Goal: Transaction & Acquisition: Purchase product/service

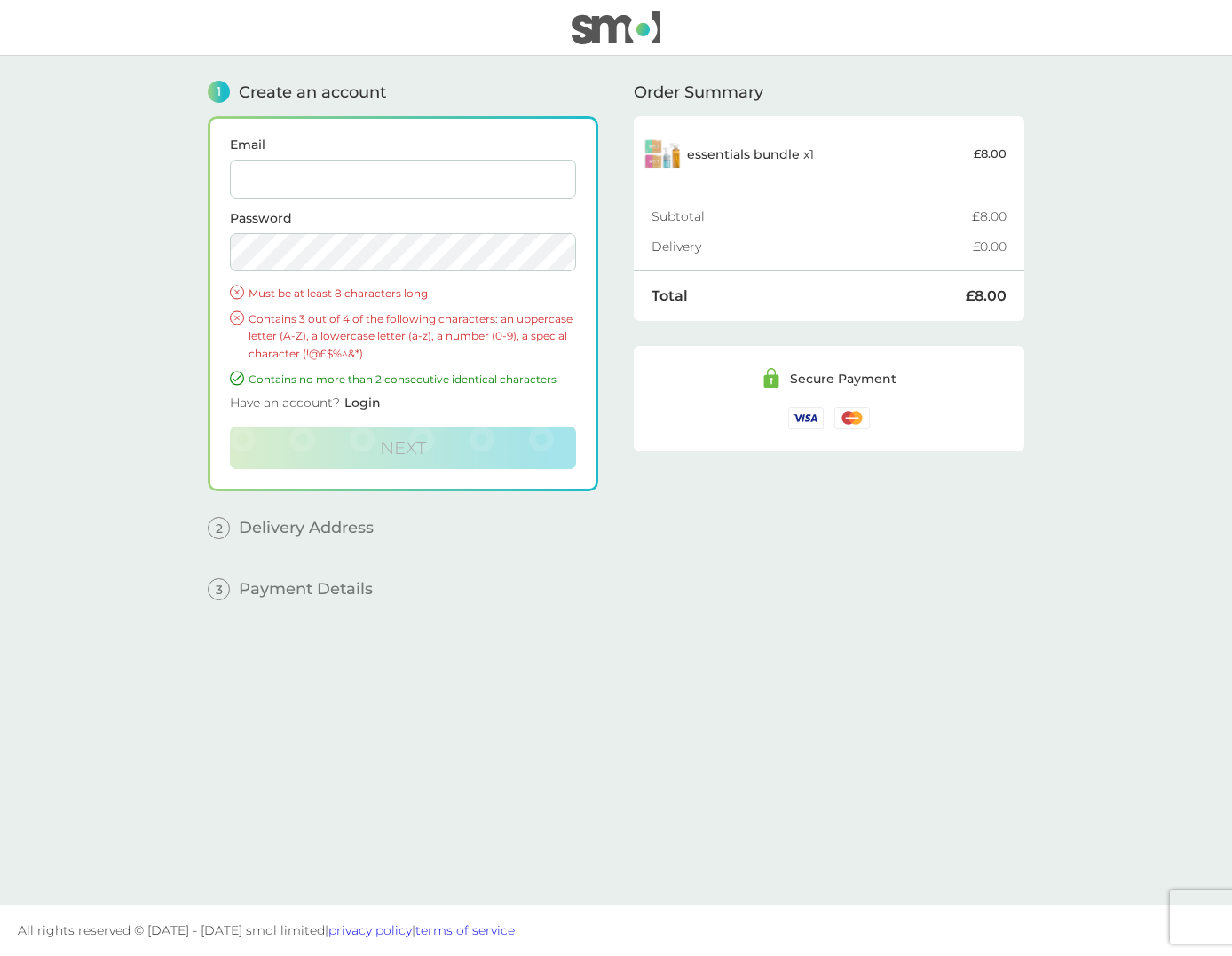
click at [289, 181] on input "Email" at bounding box center [402, 179] width 346 height 39
type input "jbuckenham@yahoo.com"
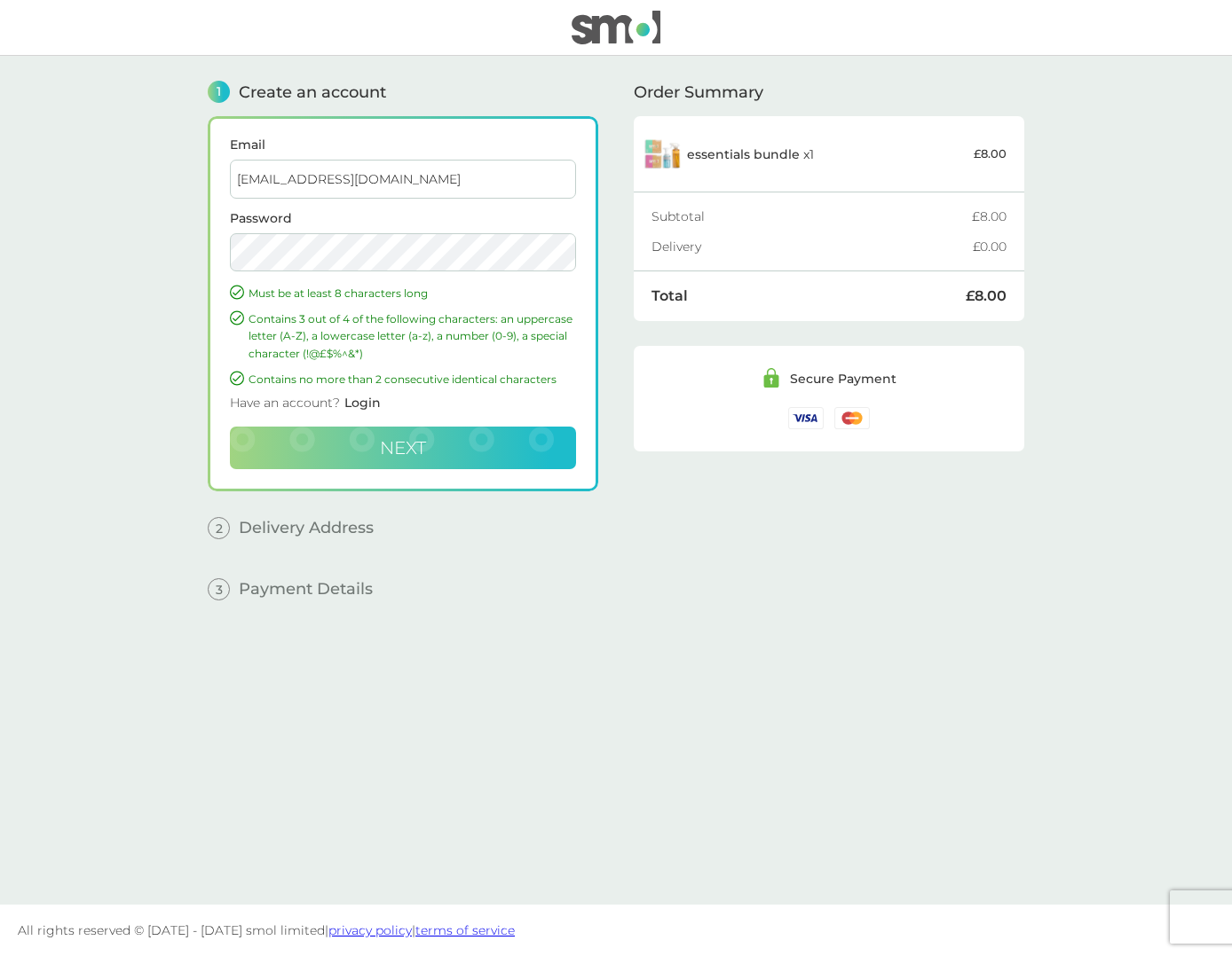
click at [407, 442] on span "Next" at bounding box center [402, 448] width 46 height 21
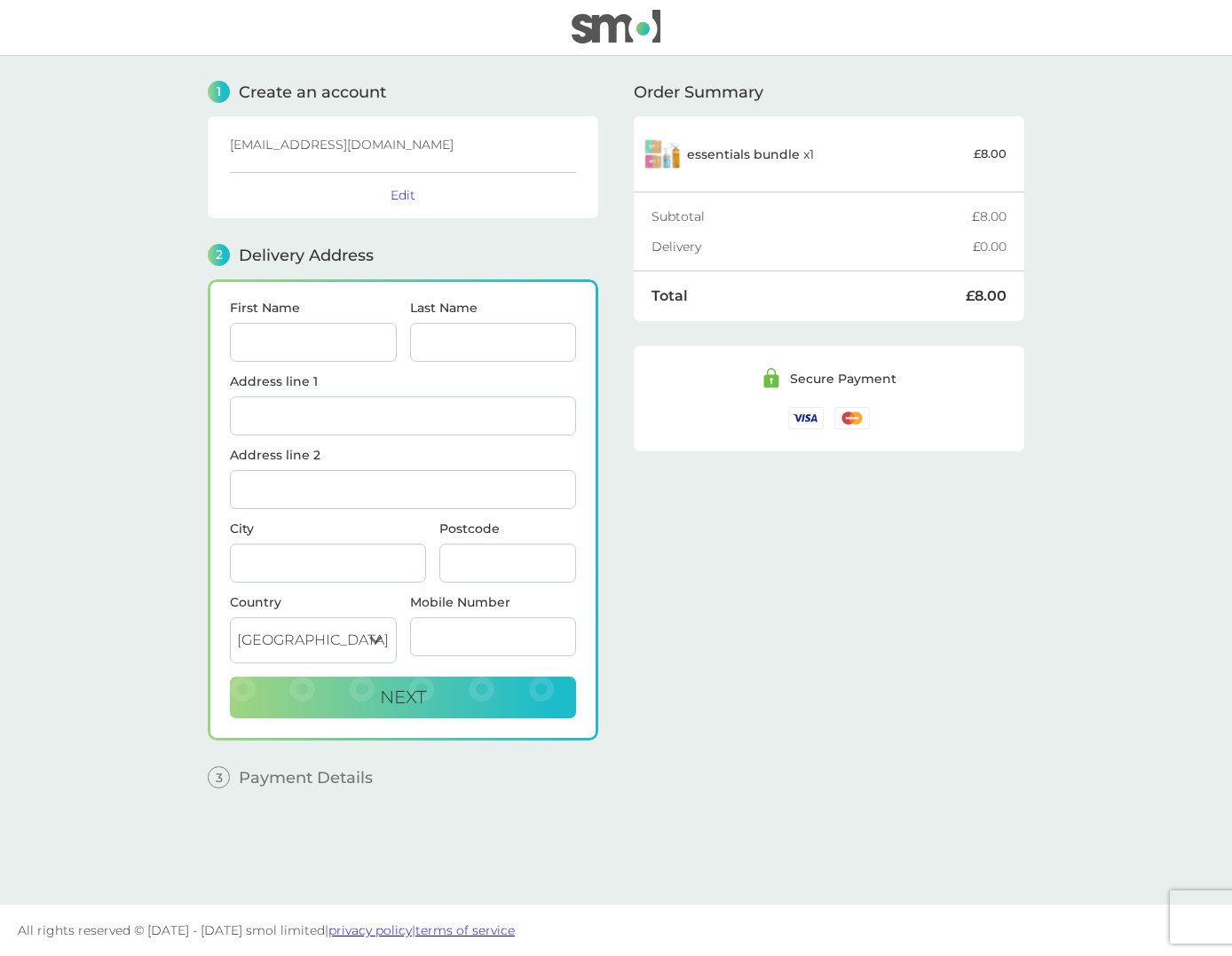
click at [300, 339] on input "First Name" at bounding box center [313, 342] width 167 height 39
type input "[PERSON_NAME]"
type input "Buckenham"
type input "4 Downs View Close"
type input "North Chailey"
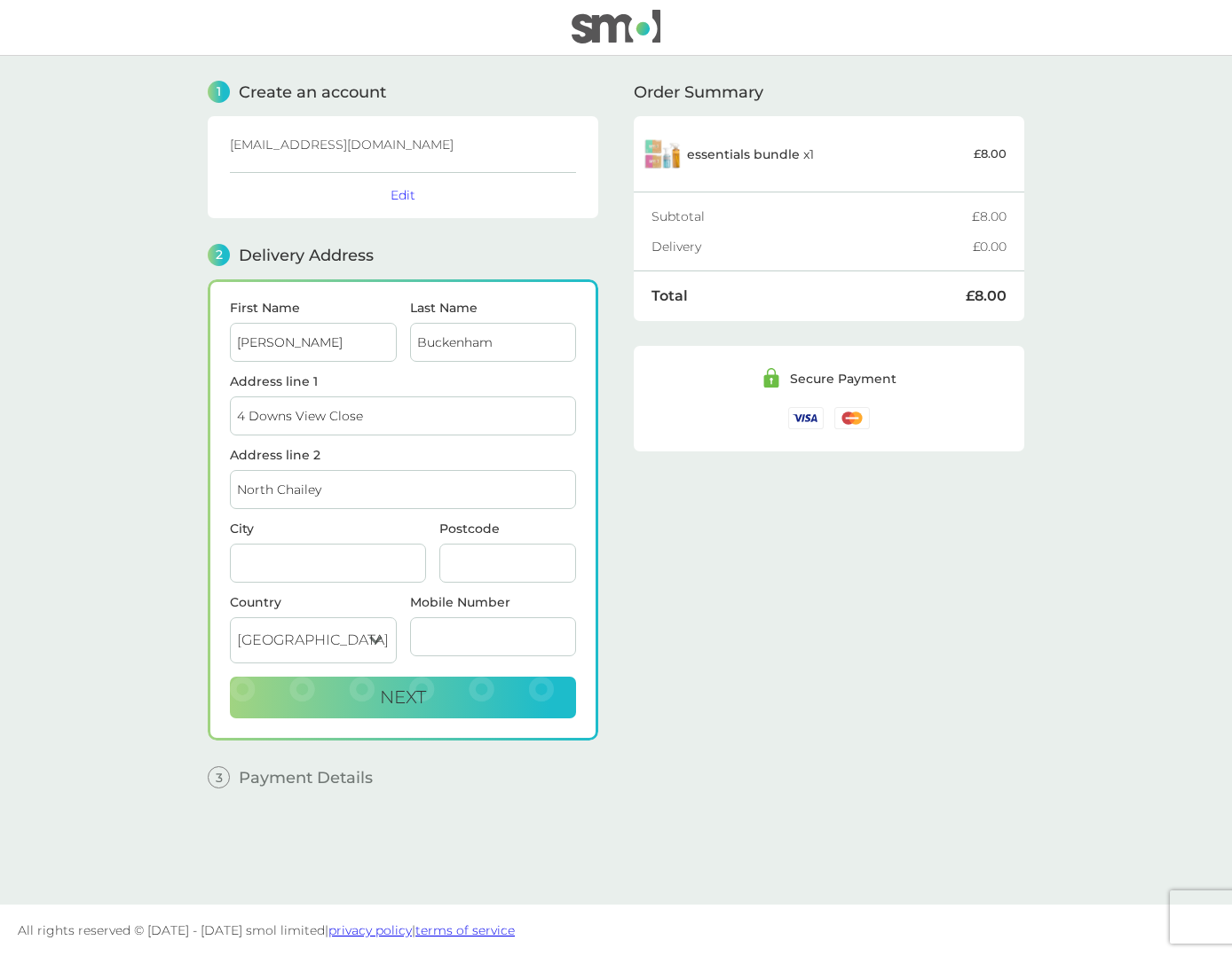
type input "Lewes"
type input "BN8 4HA"
type input "07793361102"
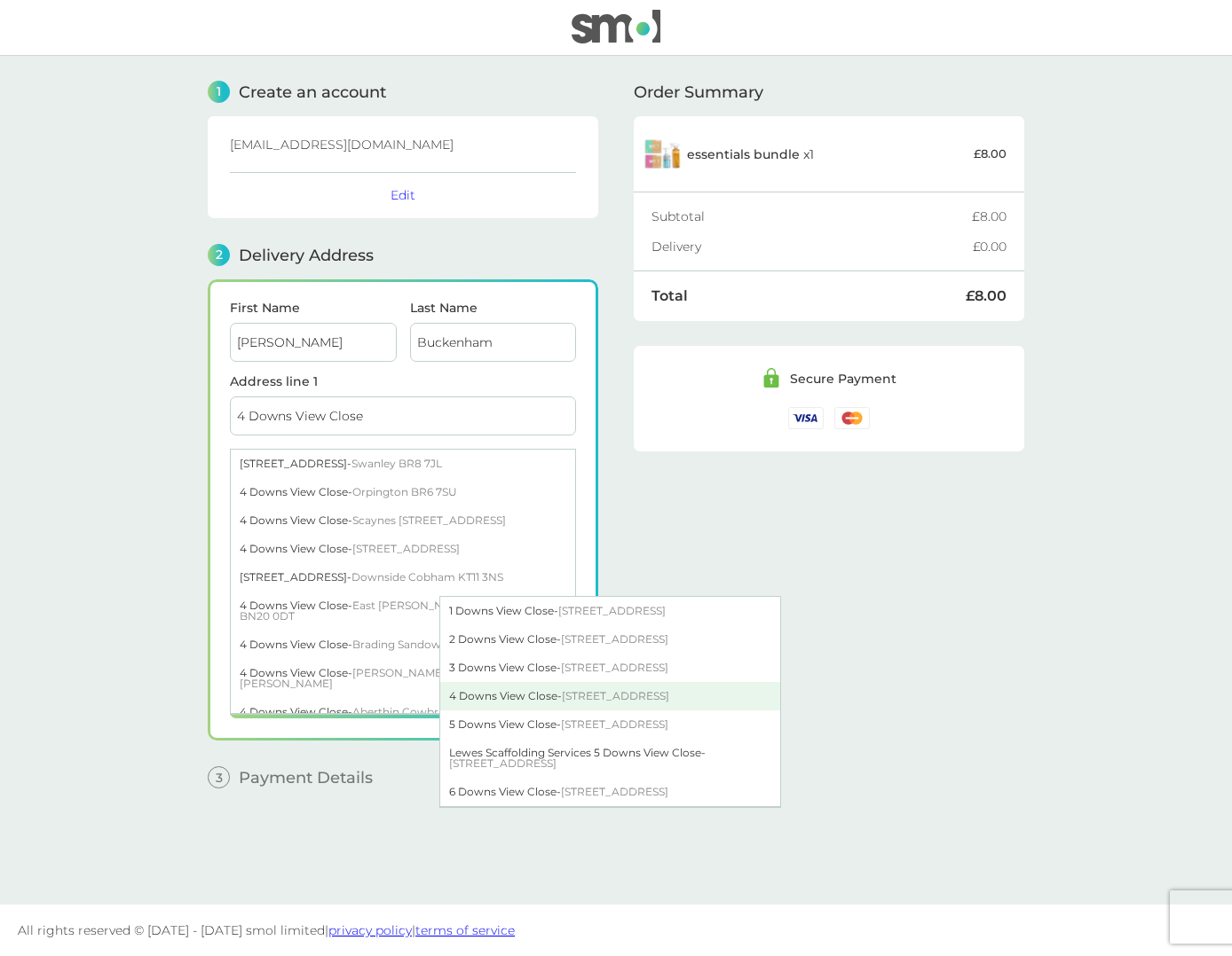
click at [499, 695] on div "4 Downs View Close - North Chailey Lewes BN8 4HA" at bounding box center [610, 697] width 340 height 28
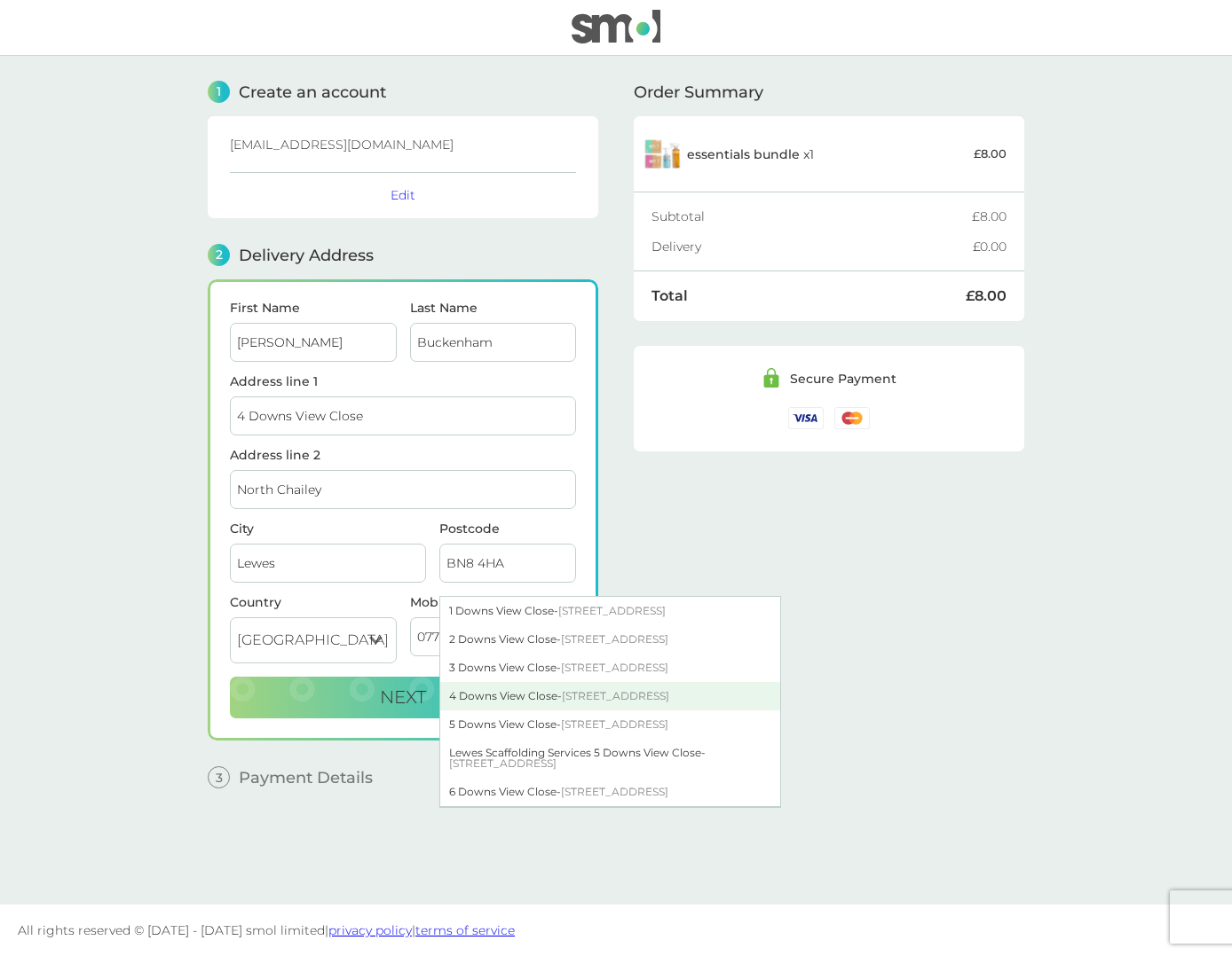
type input "[STREET_ADDRESS]"
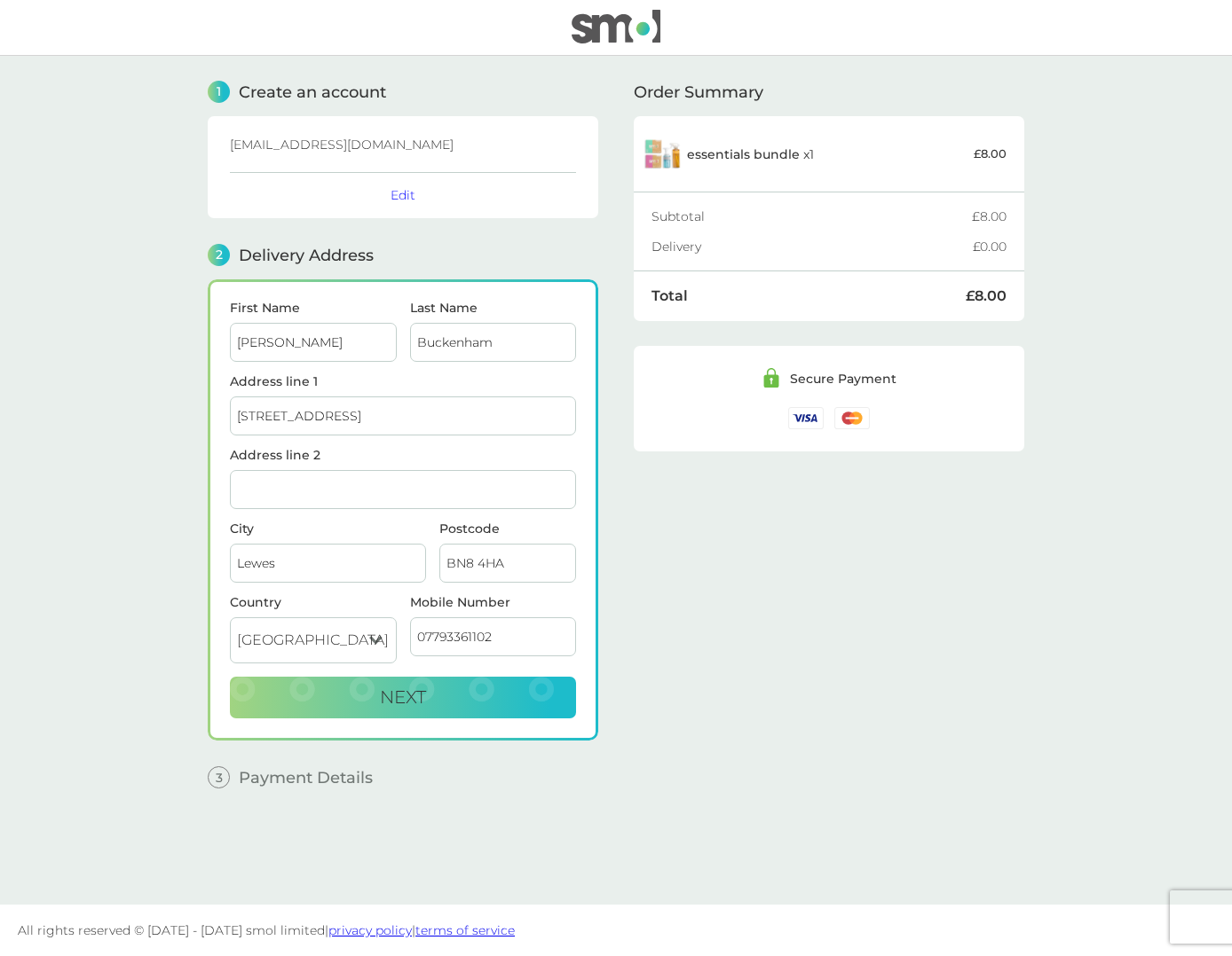
click at [260, 482] on input "Address line 2" at bounding box center [402, 489] width 346 height 39
type input "North Chailey"
click at [712, 585] on div "Order Summary essentials bundle x 1 £8.00 Subtotal £8.00 Delivery £0.00 Total £…" at bounding box center [829, 467] width 390 height 823
click at [386, 692] on span "Next" at bounding box center [402, 697] width 46 height 21
checkbox input "true"
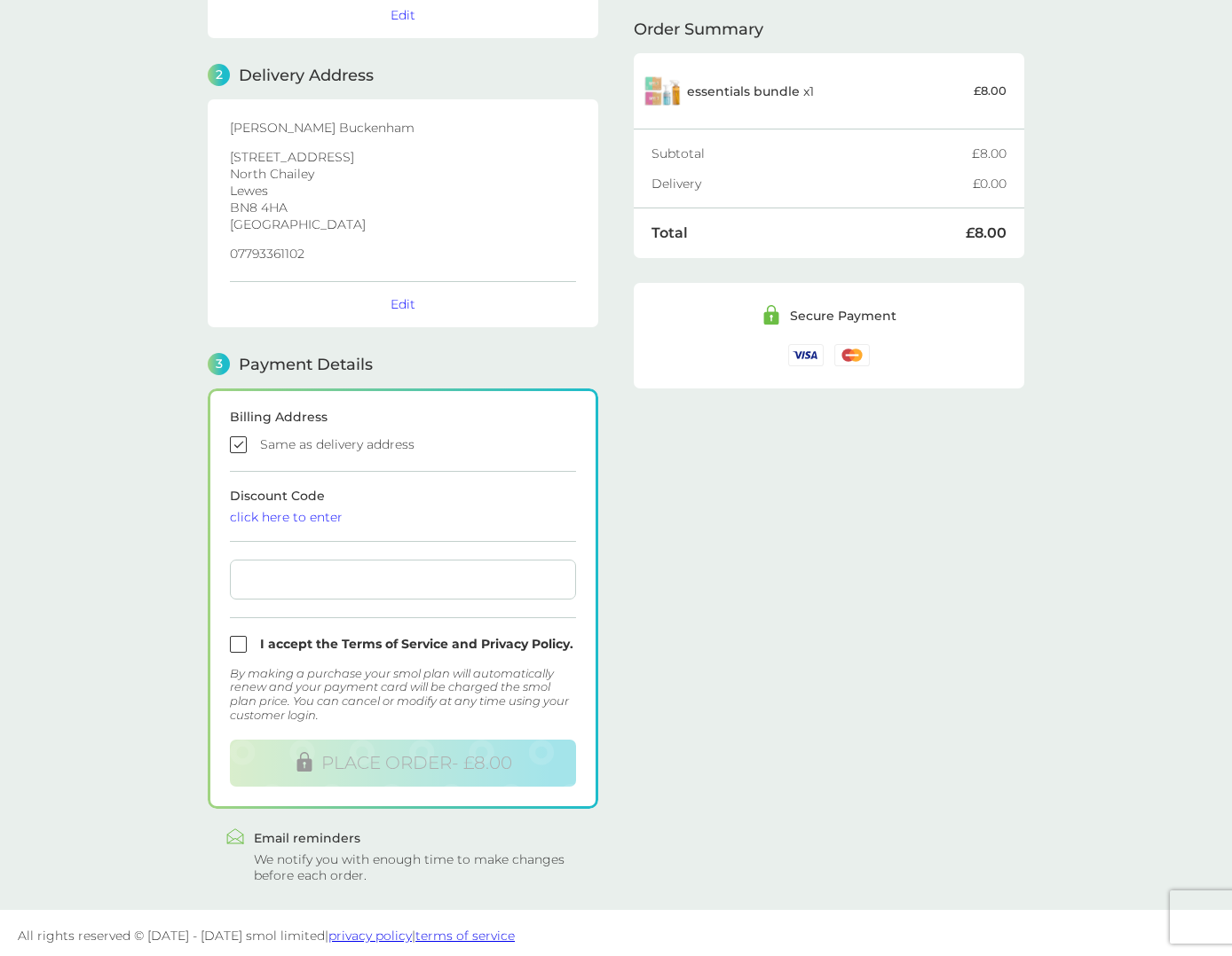
scroll to position [184, 0]
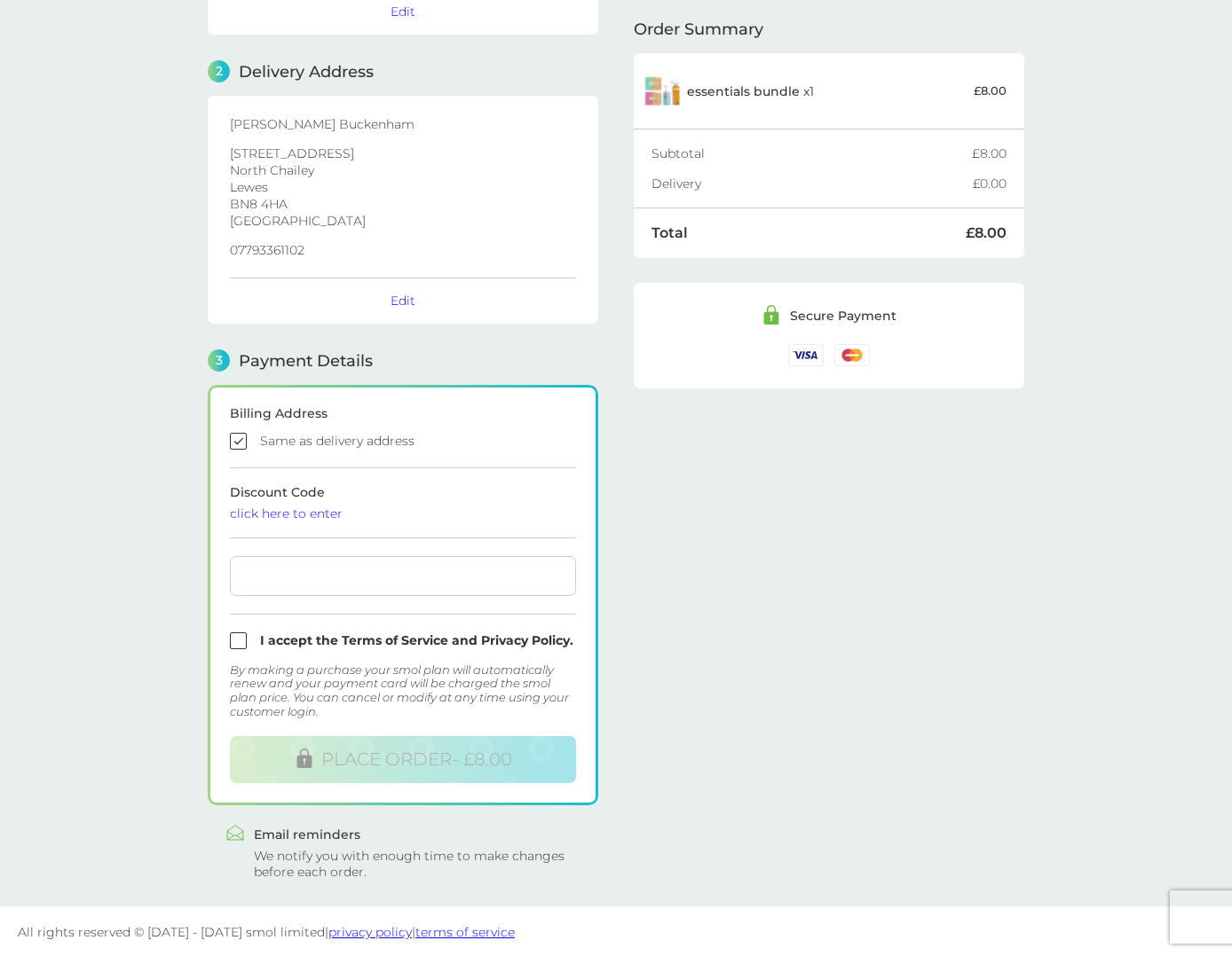
click at [237, 641] on input "checkbox" at bounding box center [402, 641] width 346 height 17
checkbox input "true"
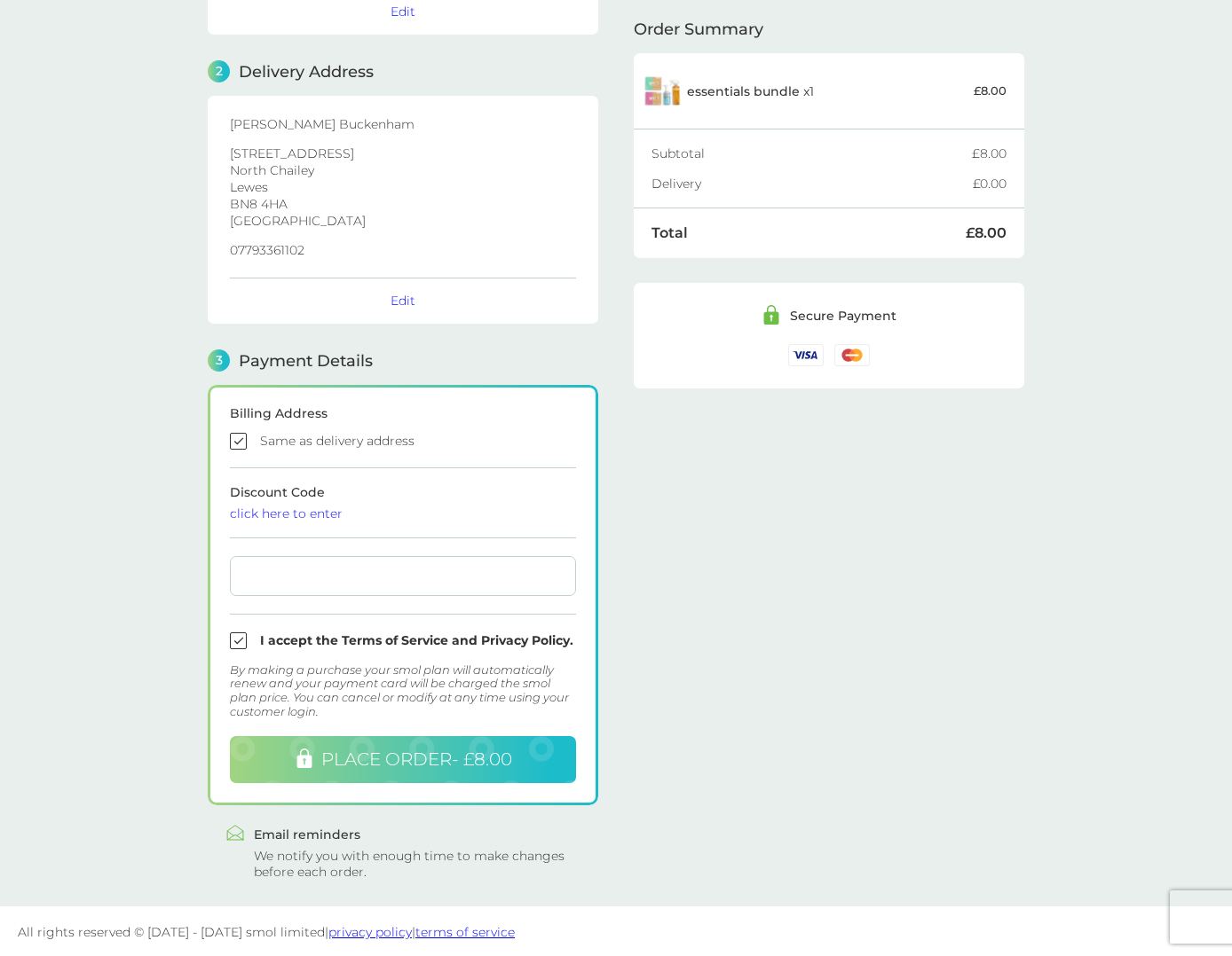
click at [374, 754] on span "PLACE ORDER - £8.00" at bounding box center [416, 759] width 190 height 21
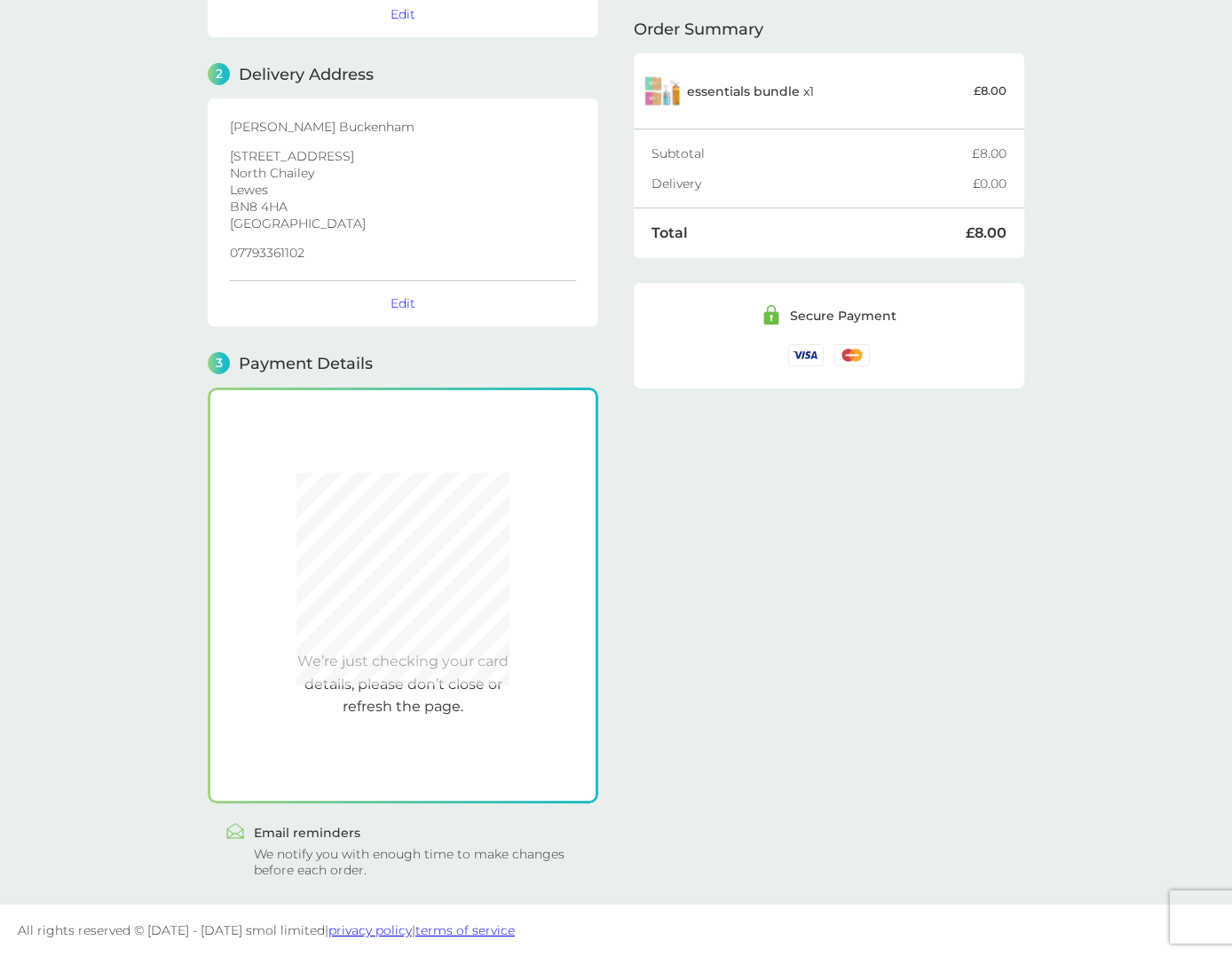
scroll to position [180, 0]
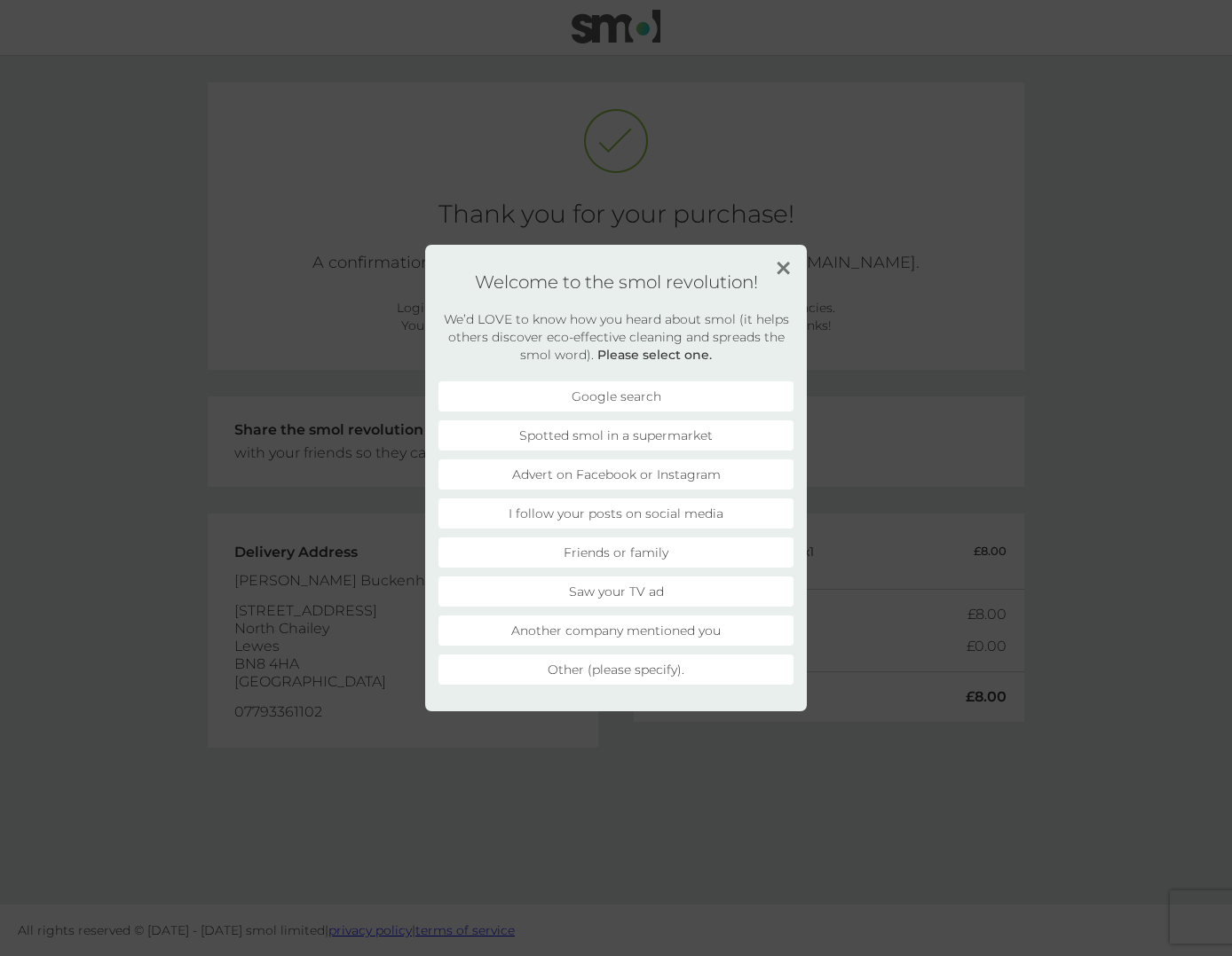
click at [555, 628] on li "Another company mentioned you" at bounding box center [616, 630] width 355 height 30
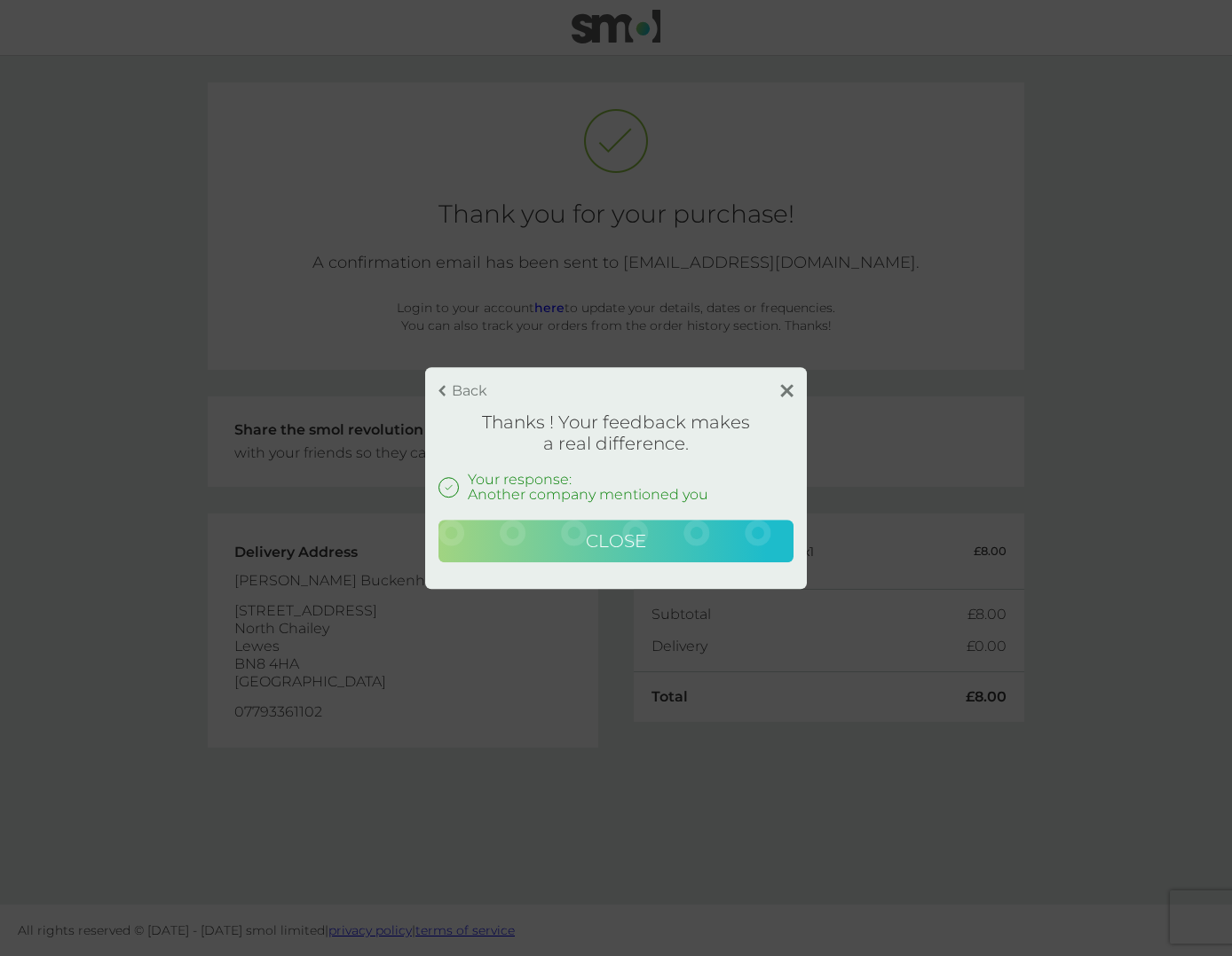
click at [598, 539] on span "Close" at bounding box center [616, 540] width 61 height 21
